Goal: Task Accomplishment & Management: Manage account settings

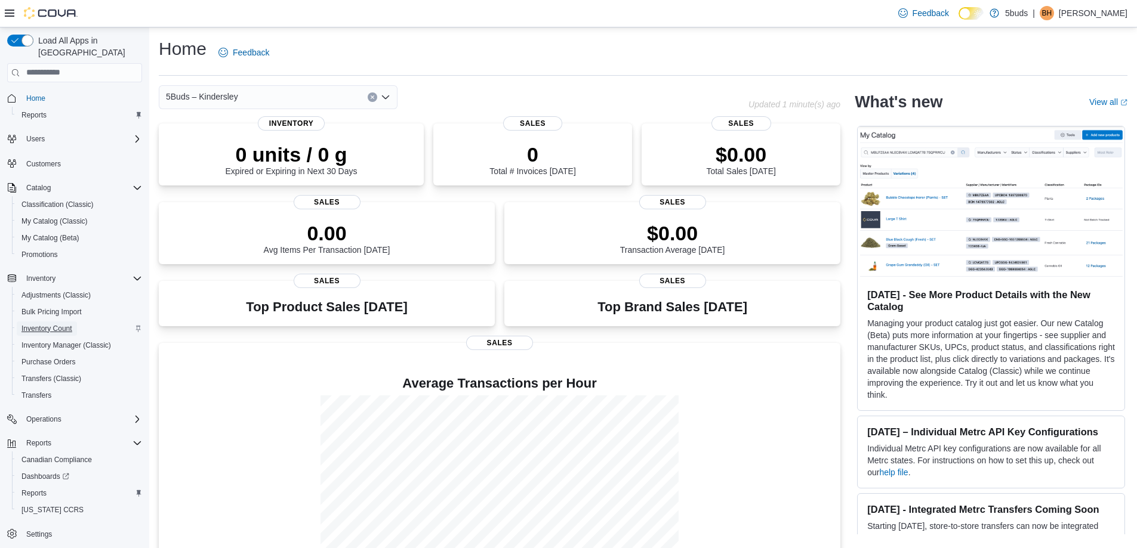
click at [45, 324] on span "Inventory Count" at bounding box center [46, 329] width 51 height 10
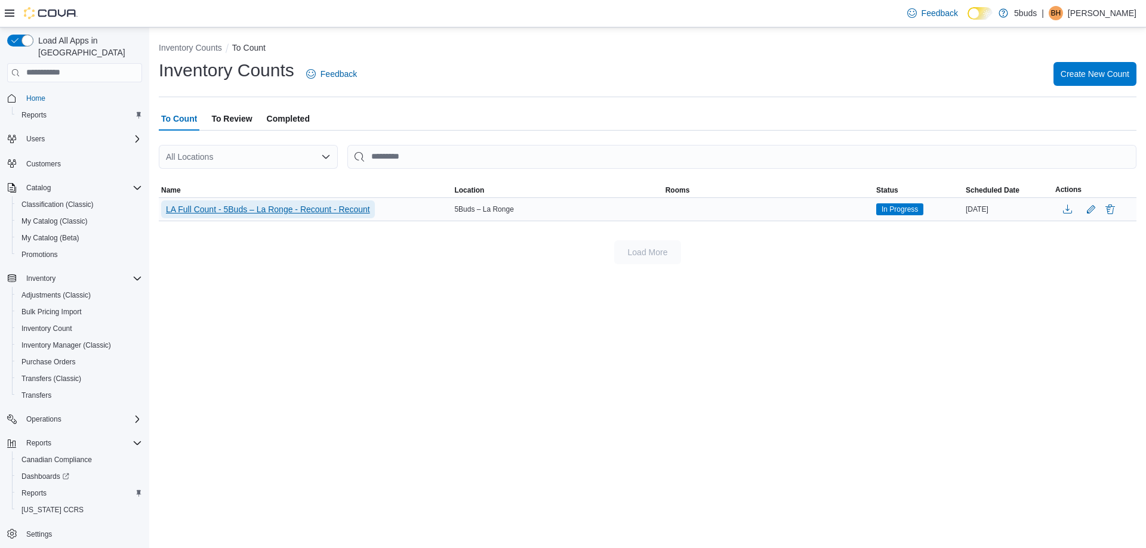
click at [240, 210] on span "LA Full Count - 5Buds – La Ronge - Recount - Recount" at bounding box center [268, 209] width 204 height 12
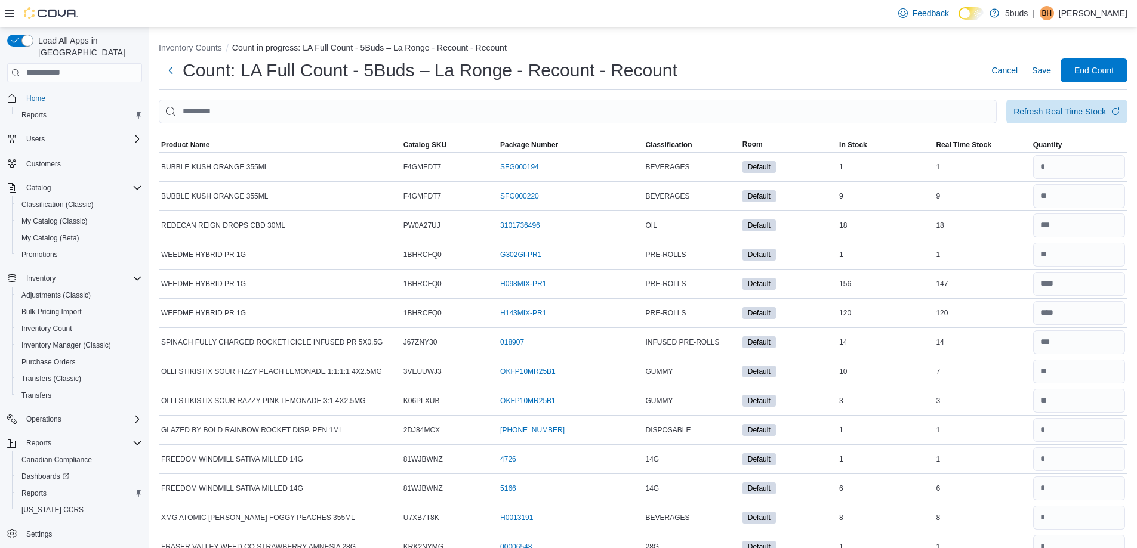
click at [172, 45] on button "Inventory Counts" at bounding box center [190, 48] width 63 height 10
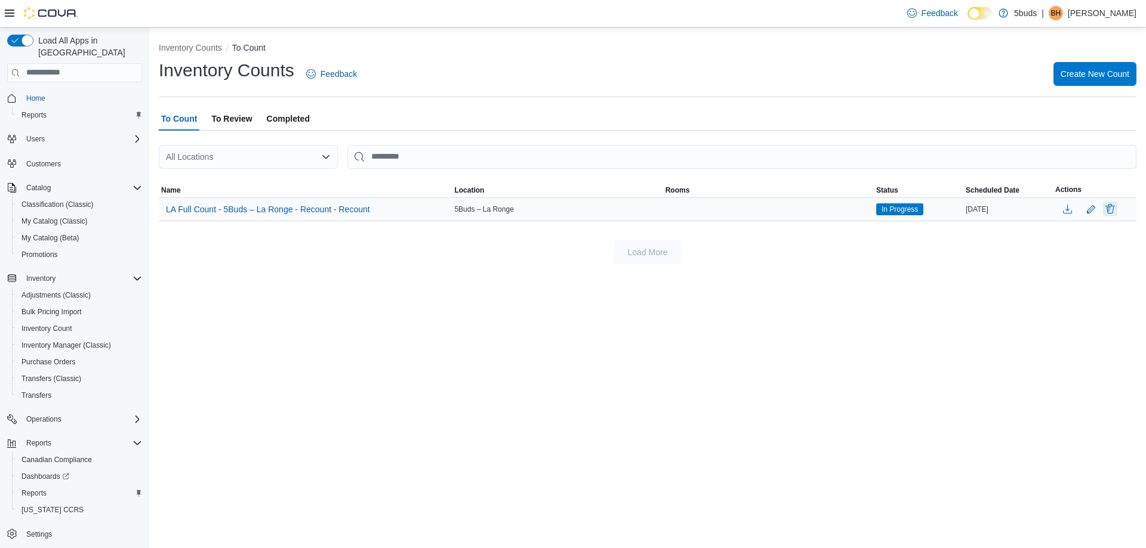
click at [1106, 205] on button "Delete" at bounding box center [1110, 209] width 14 height 14
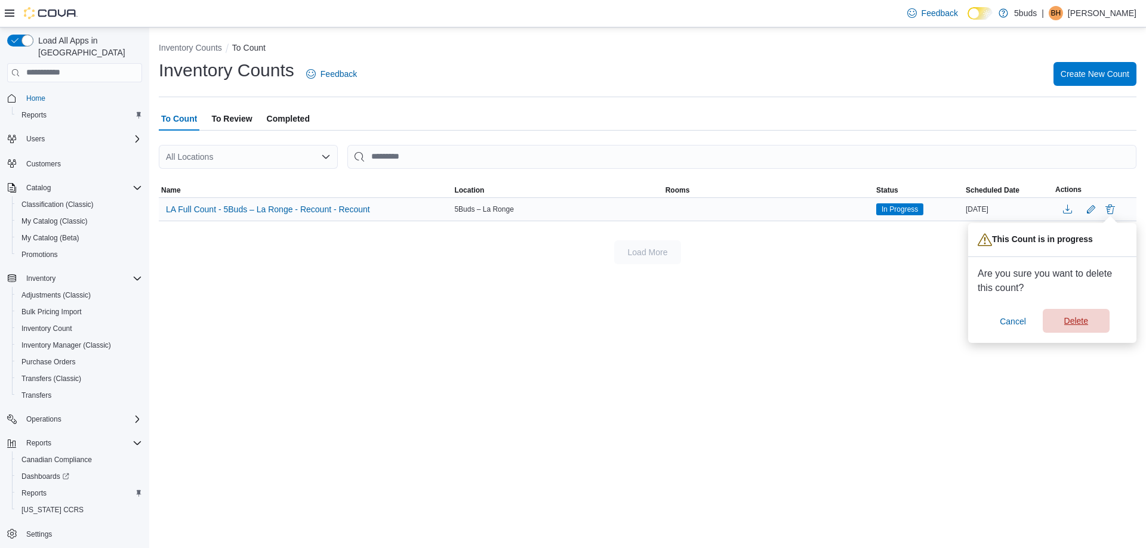
click at [1066, 313] on span "Delete" at bounding box center [1076, 321] width 53 height 24
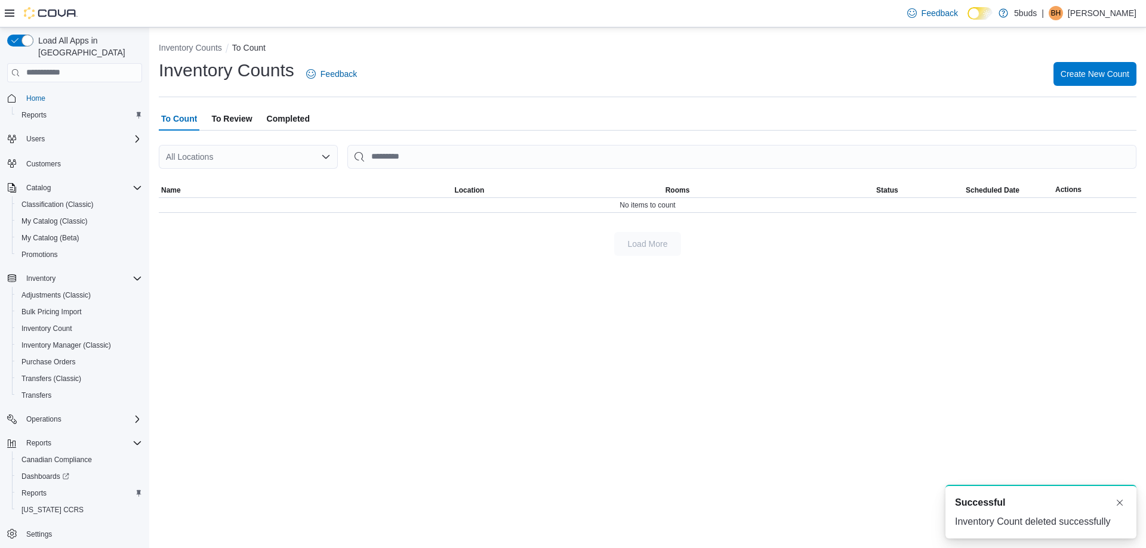
click at [236, 118] on span "To Review" at bounding box center [231, 119] width 41 height 24
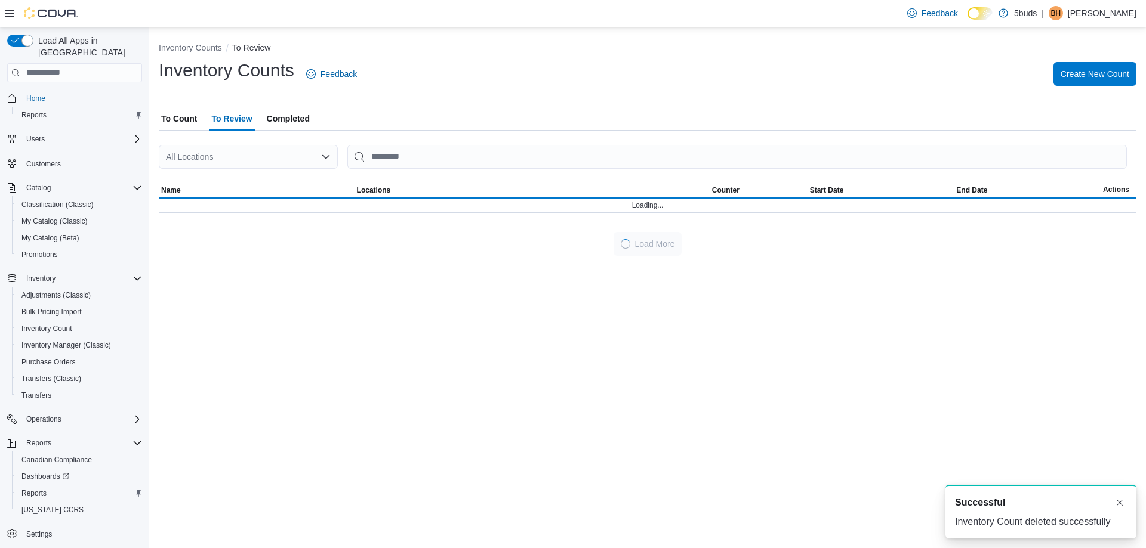
click at [286, 116] on span "Completed" at bounding box center [288, 119] width 43 height 24
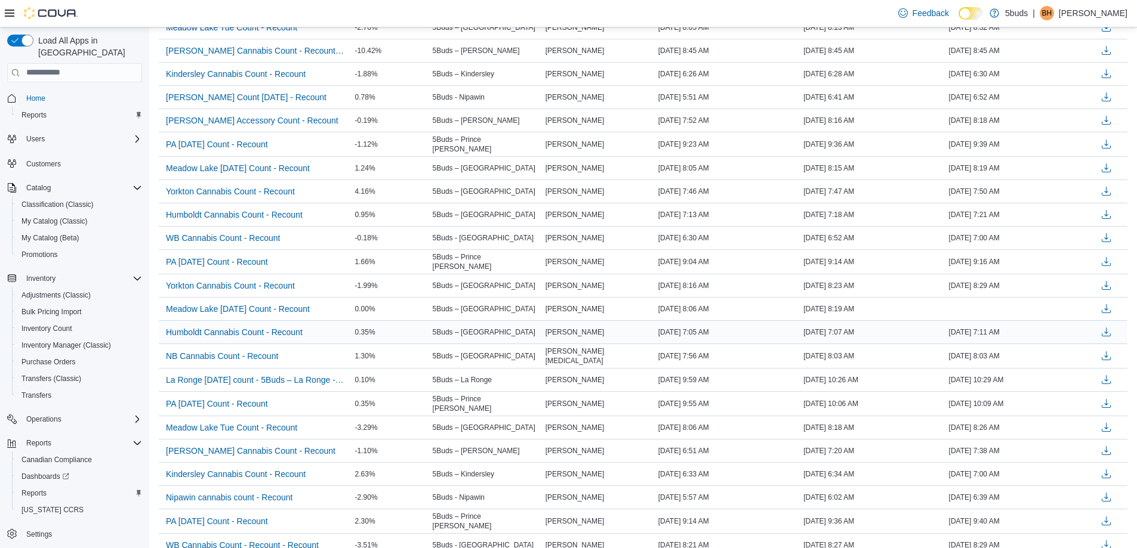
scroll to position [239, 0]
